Goal: Information Seeking & Learning: Find specific page/section

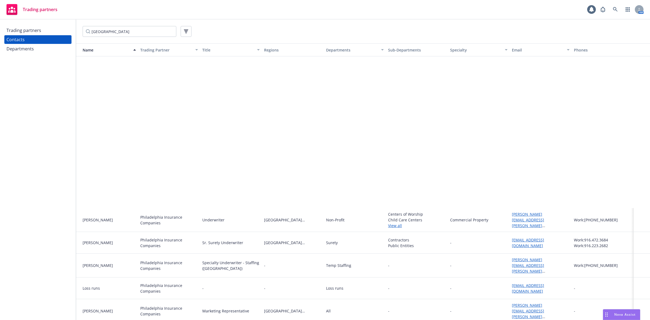
scroll to position [195, 0]
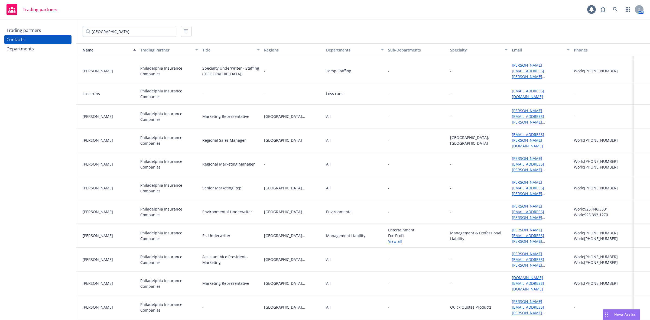
click at [129, 33] on input "[GEOGRAPHIC_DATA]" at bounding box center [130, 31] width 94 height 11
drag, startPoint x: 129, startPoint y: 33, endPoint x: 85, endPoint y: 31, distance: 44.2
click at [85, 31] on input "[GEOGRAPHIC_DATA]" at bounding box center [130, 31] width 94 height 11
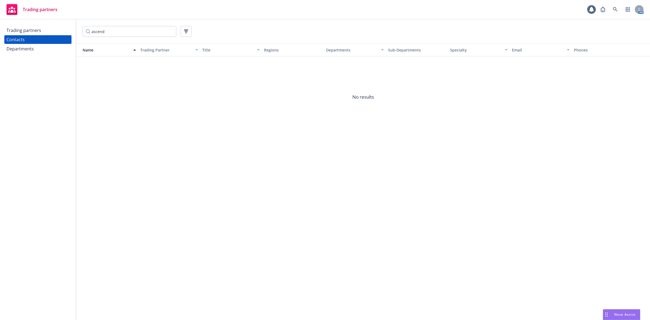
type input "ascend"
